Goal: Task Accomplishment & Management: Use online tool/utility

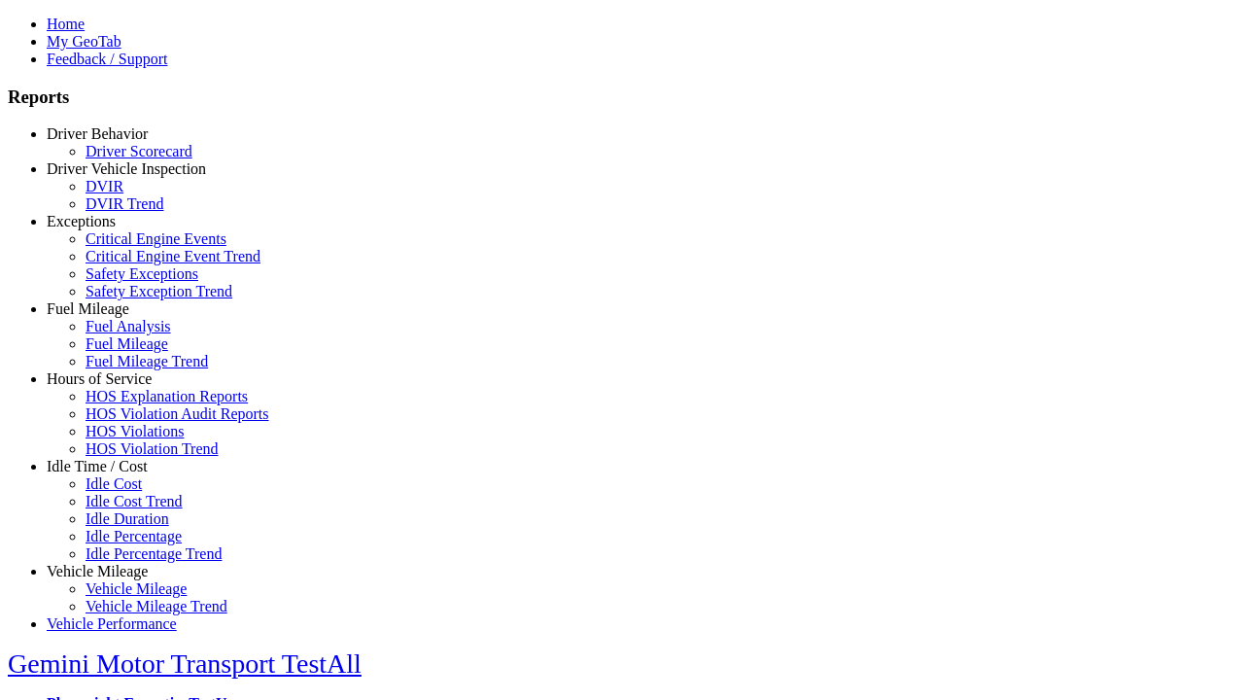
click at [112, 474] on link "Idle Time / Cost" at bounding box center [97, 466] width 101 height 17
click at [126, 518] on link "Idle Duration" at bounding box center [128, 518] width 84 height 17
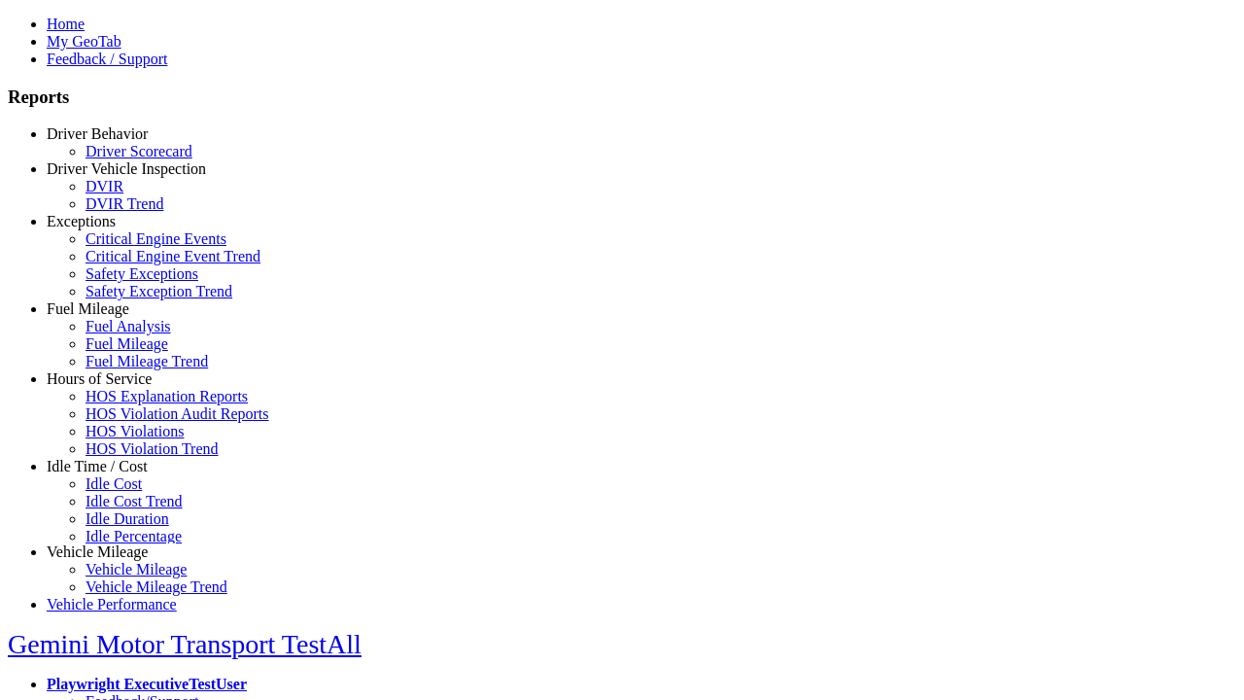
scroll to position [81, 0]
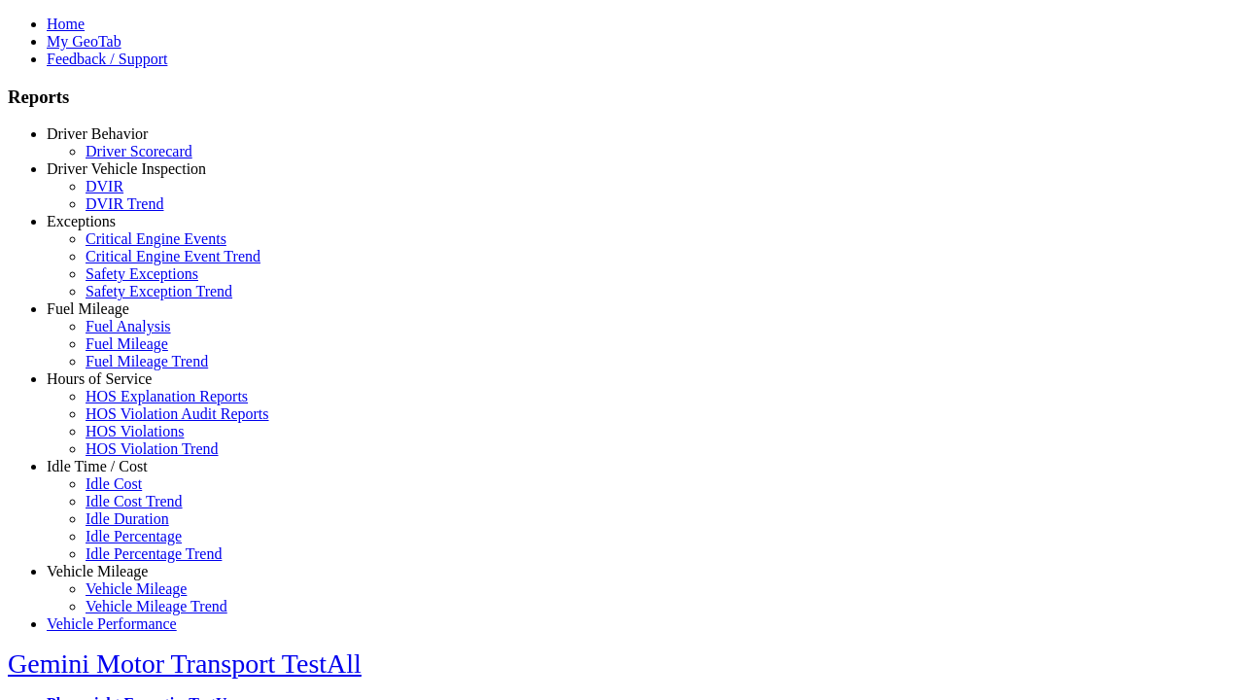
select select "**********"
select select
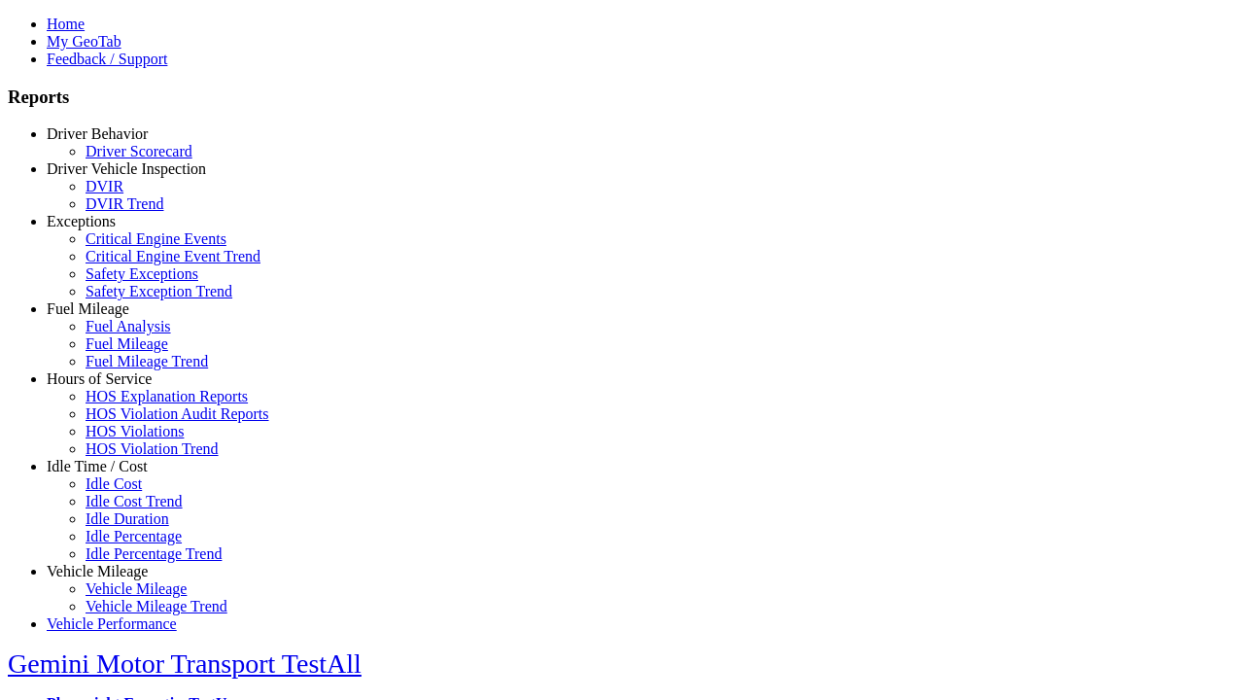
select select
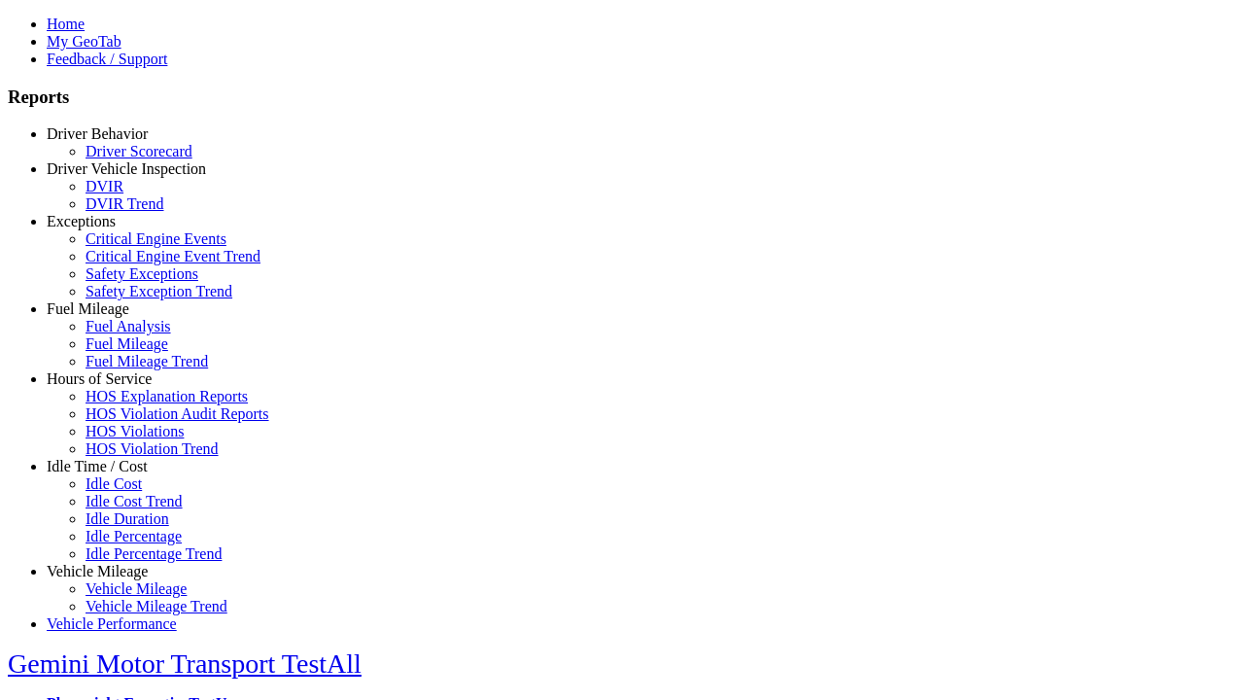
select select
